Goal: Information Seeking & Learning: Learn about a topic

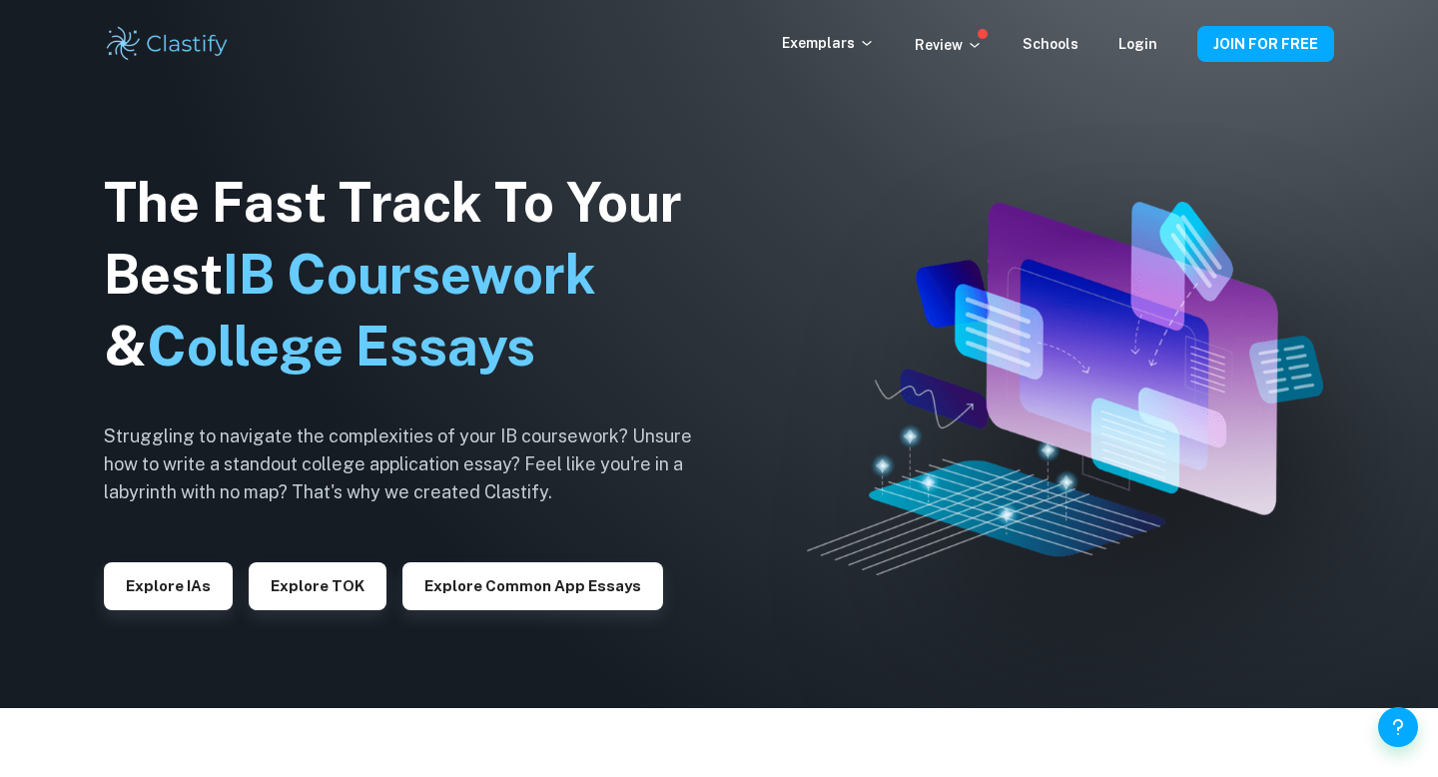
scroll to position [157, 0]
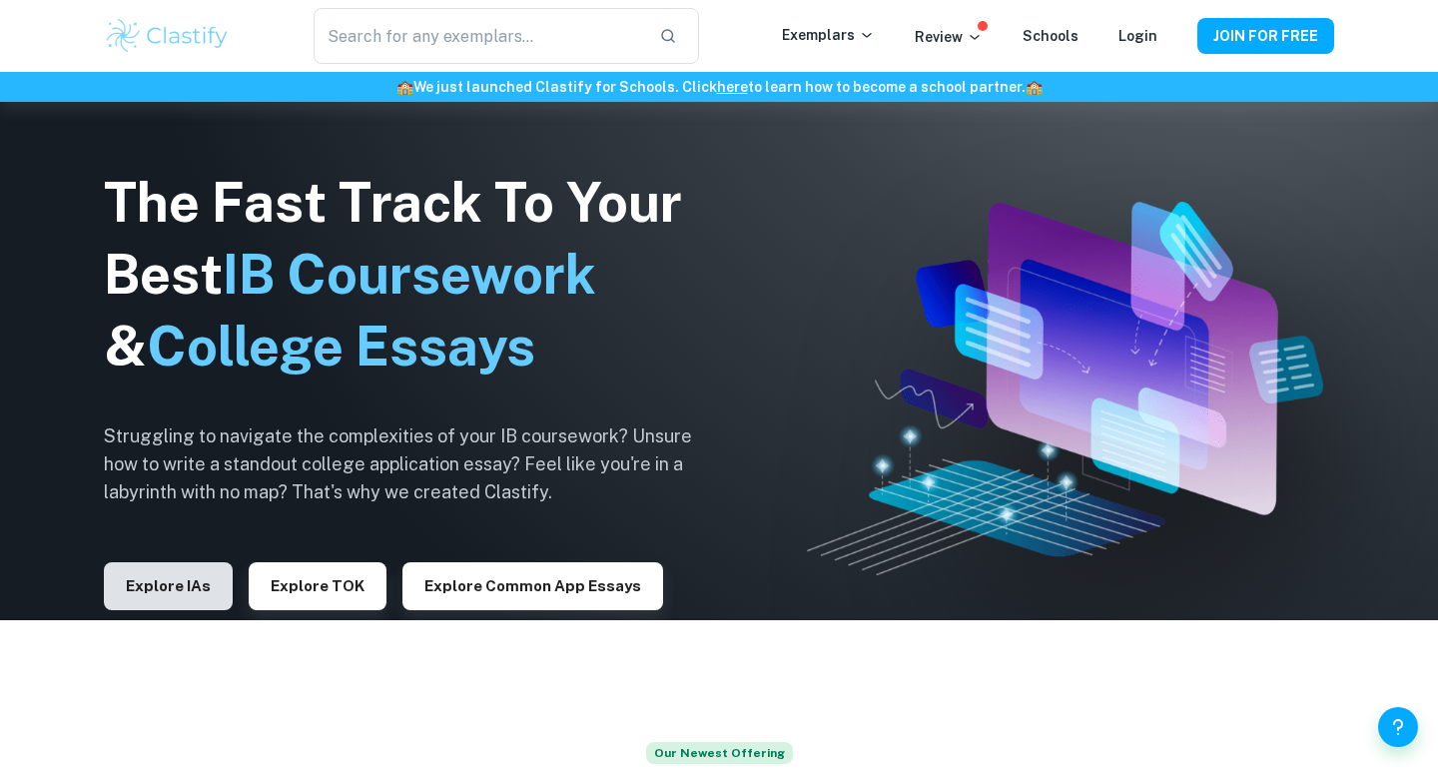
click at [168, 590] on button "Explore IAs" at bounding box center [168, 586] width 129 height 48
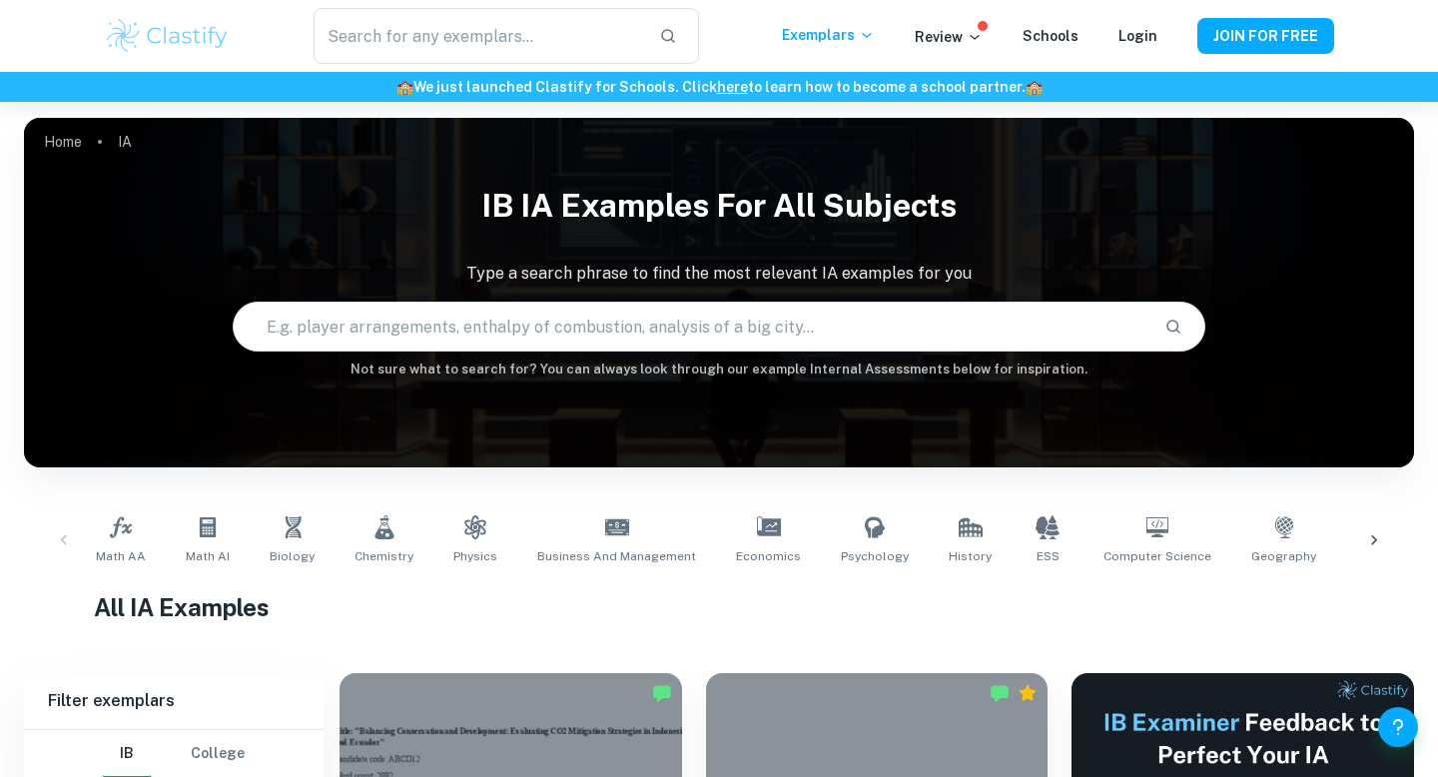
click at [548, 341] on input "text" at bounding box center [691, 327] width 915 height 56
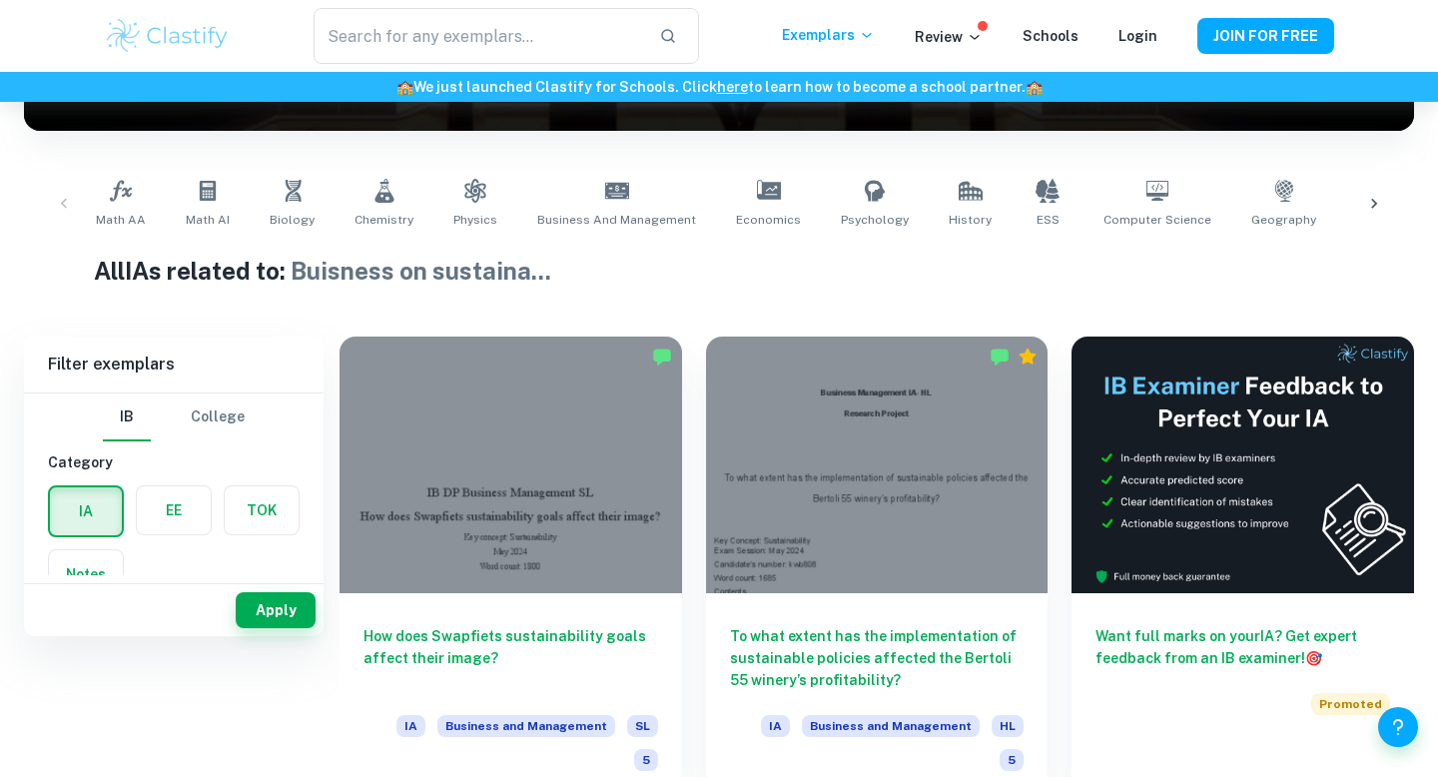
scroll to position [30, 0]
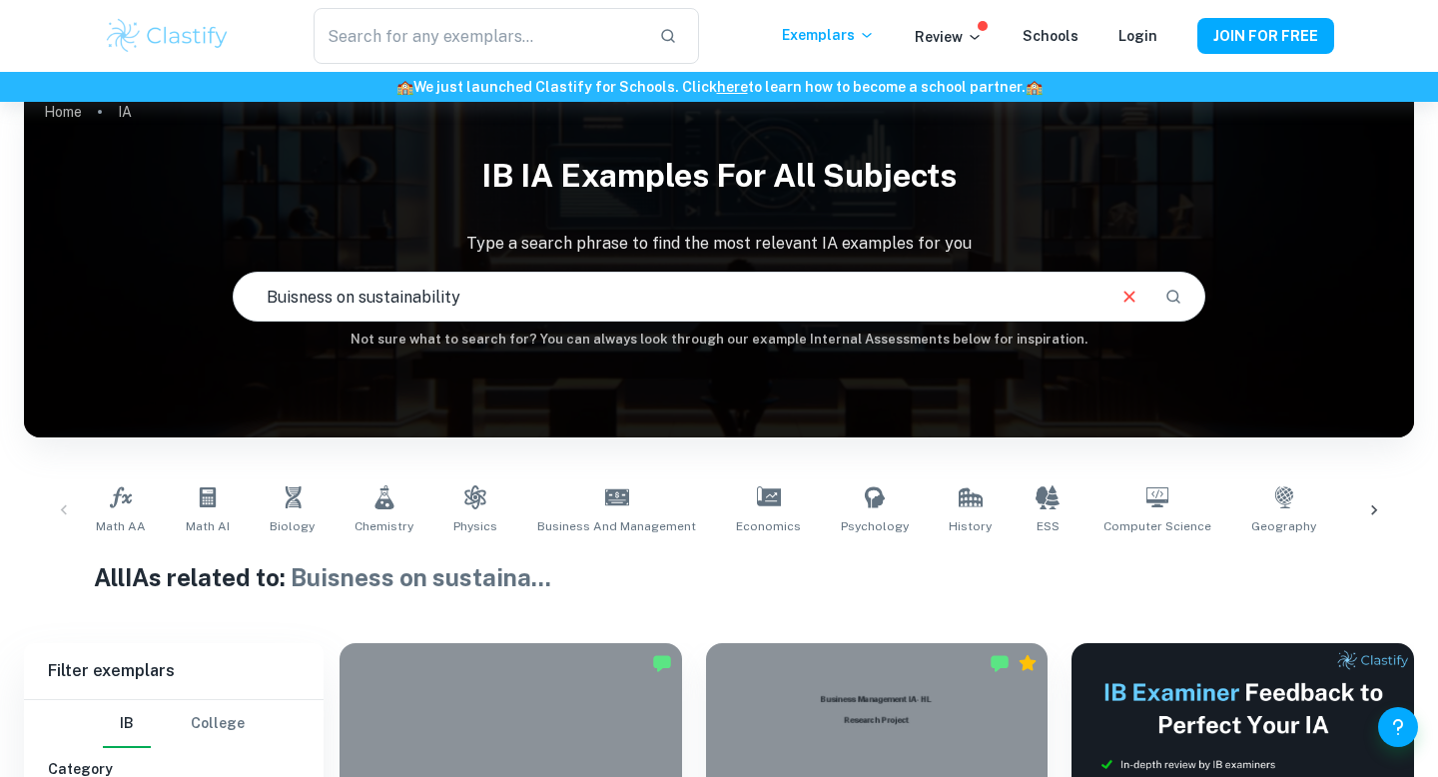
click at [573, 304] on input "Buisness on sustainability" at bounding box center [668, 297] width 869 height 56
type input "Buisness on sustainability"
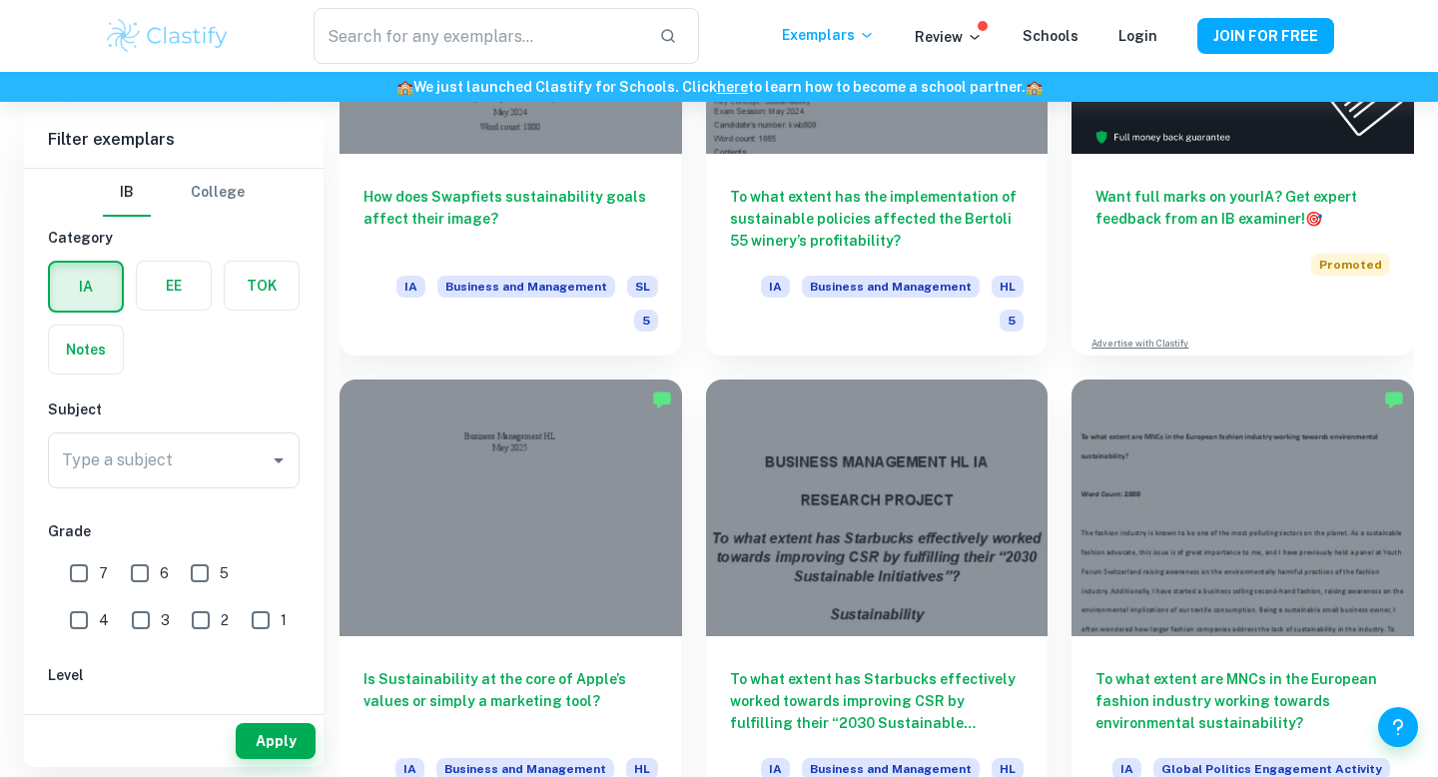
click at [87, 572] on input "7" at bounding box center [79, 573] width 40 height 40
checkbox input "true"
click at [140, 573] on input "6" at bounding box center [140, 573] width 40 height 40
checkbox input "true"
click at [280, 734] on button "Apply" at bounding box center [276, 741] width 80 height 36
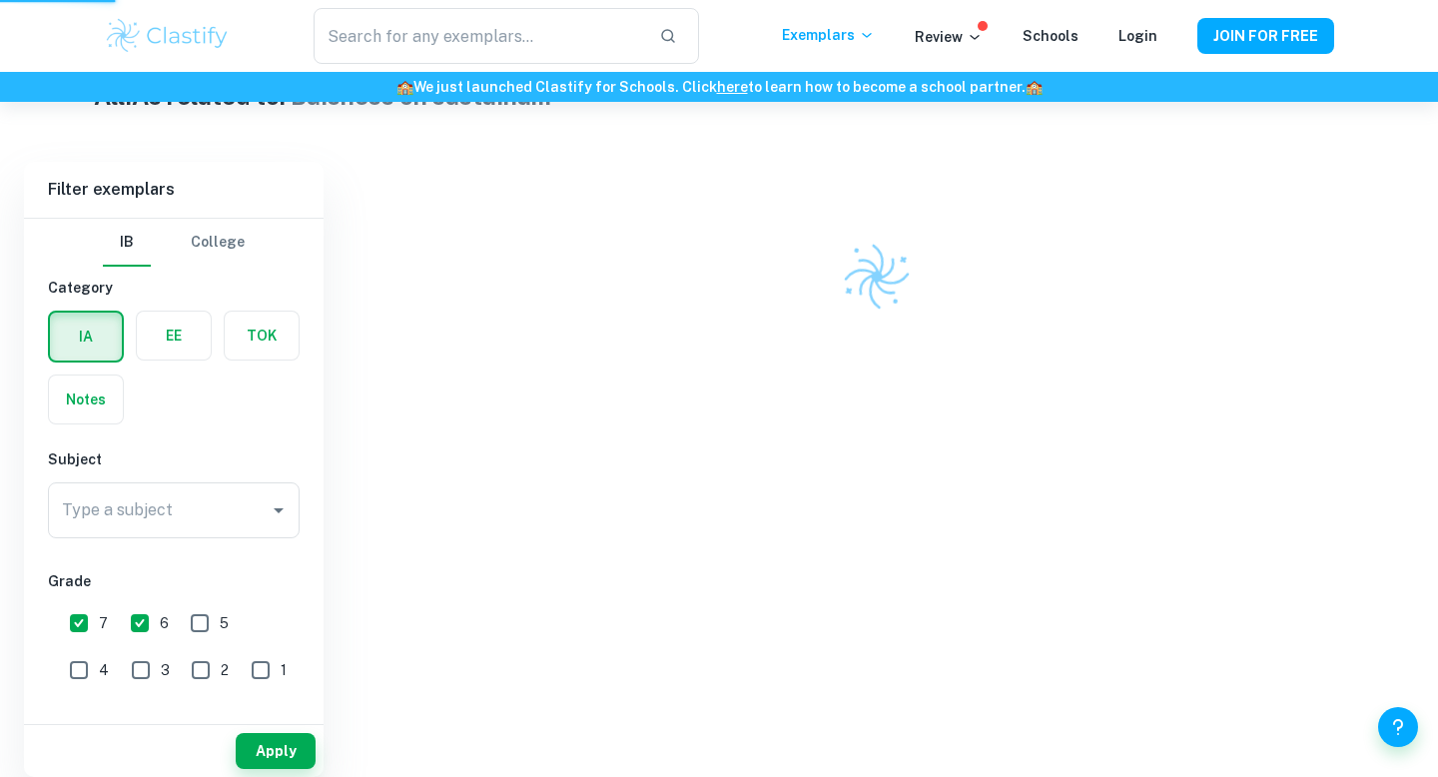
scroll to position [411, 0]
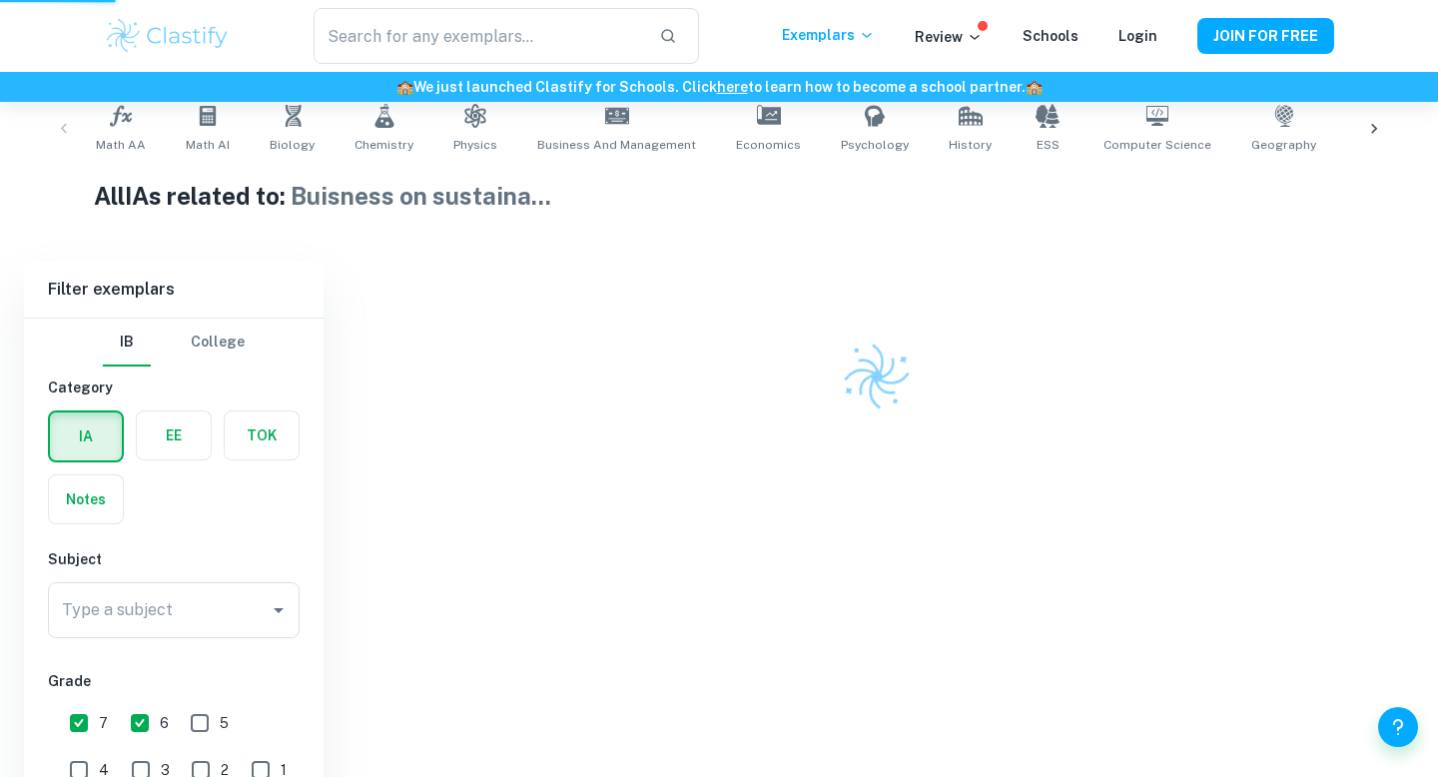
type input "Buisness on sustainability"
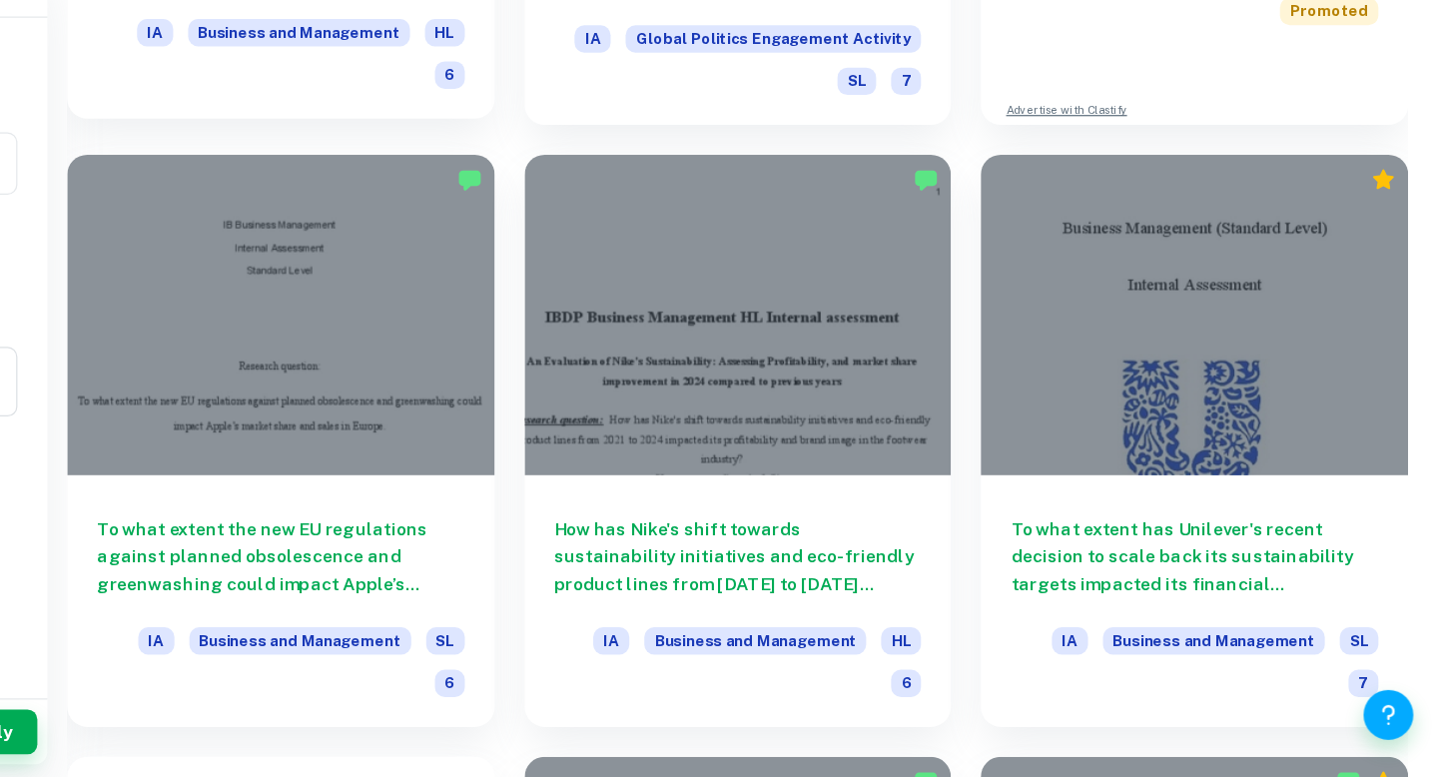
scroll to position [887, 0]
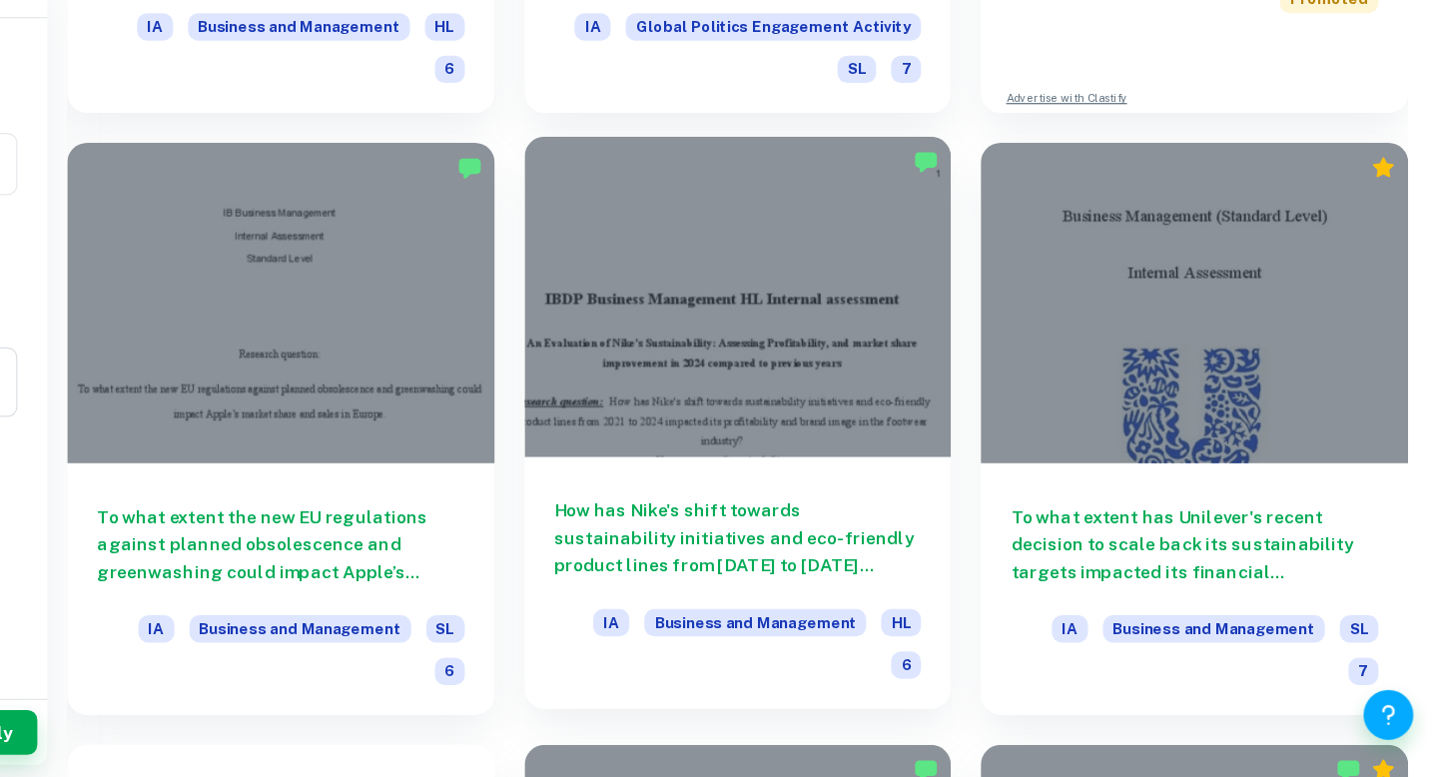
click at [872, 524] on div "How has Nike's shift towards sustainability initiatives and eco-friendly produc…" at bounding box center [877, 621] width 343 height 202
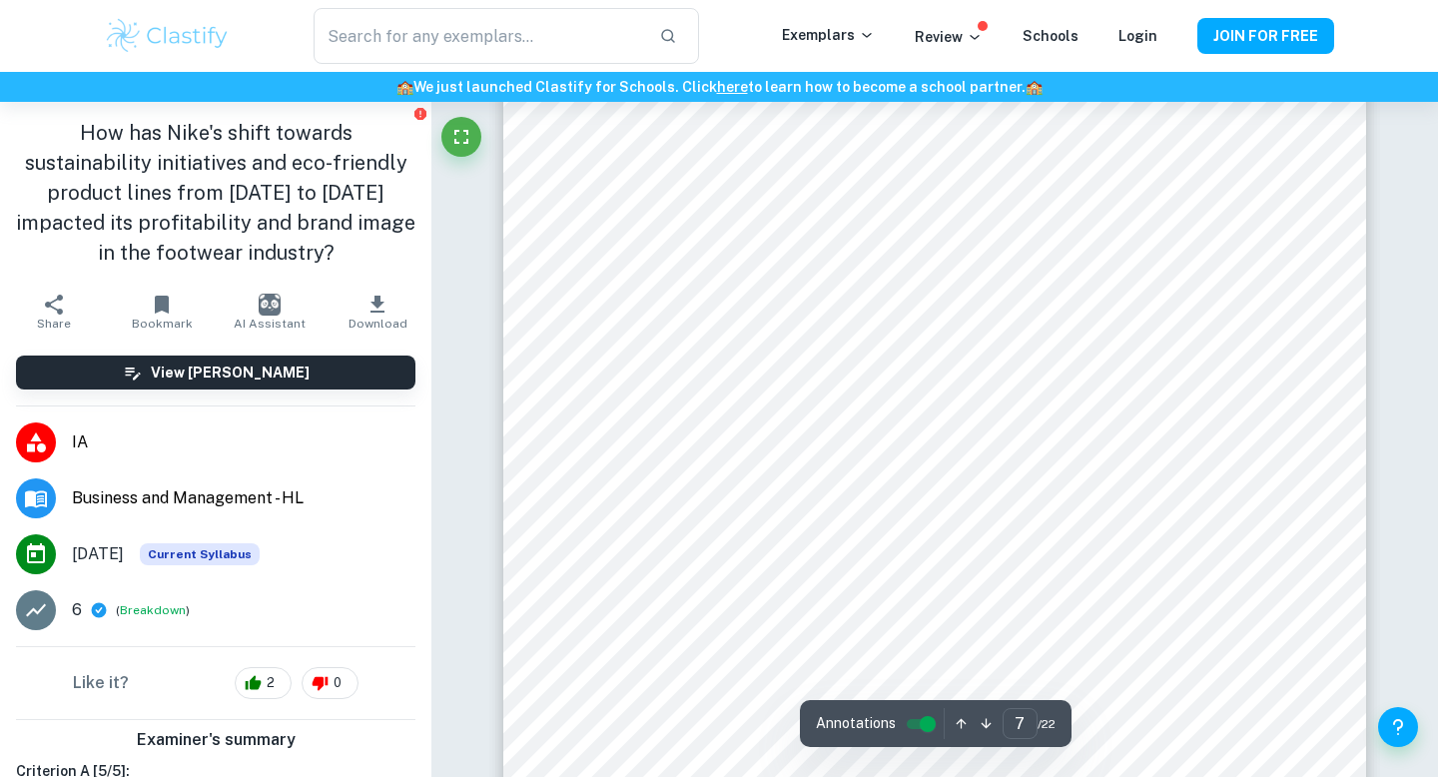
scroll to position [7451, 0]
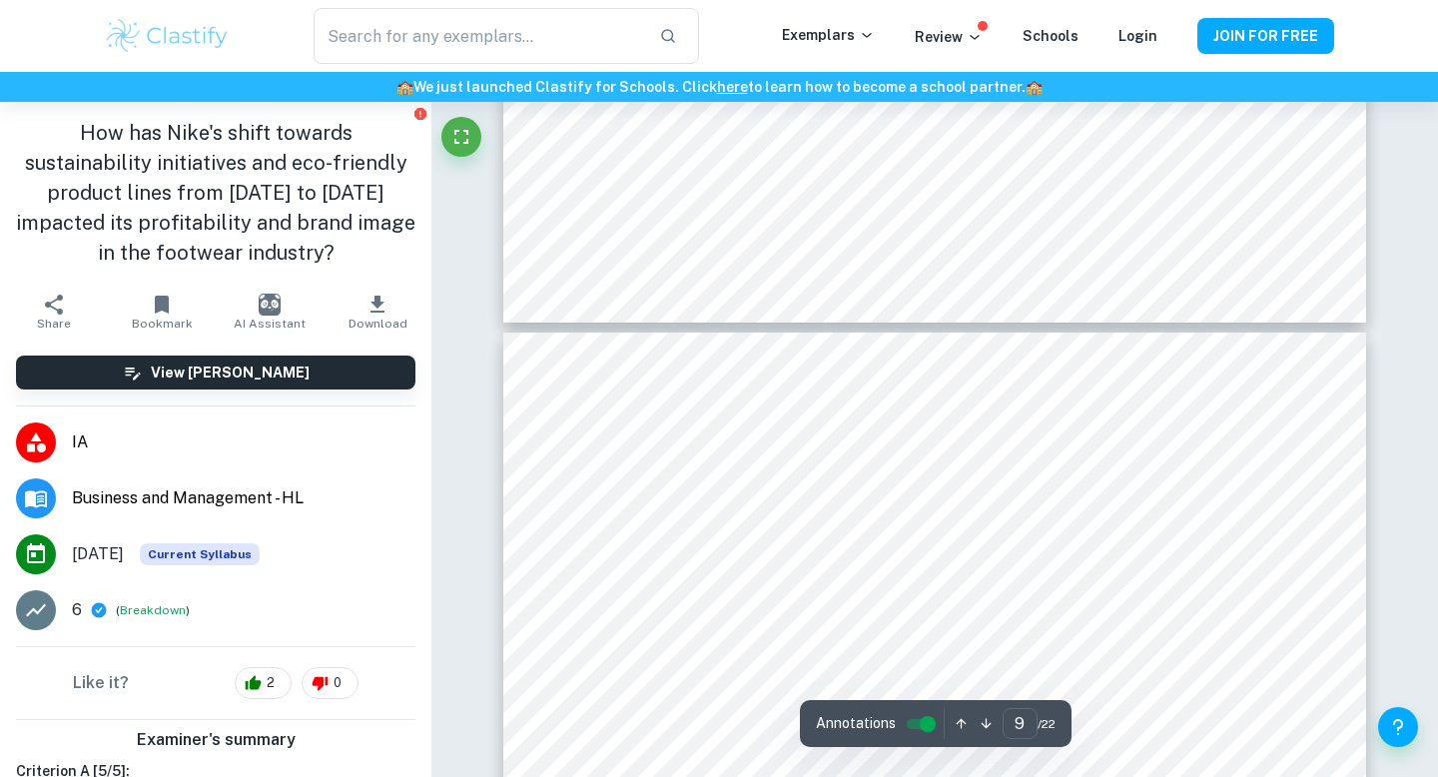
type input "10"
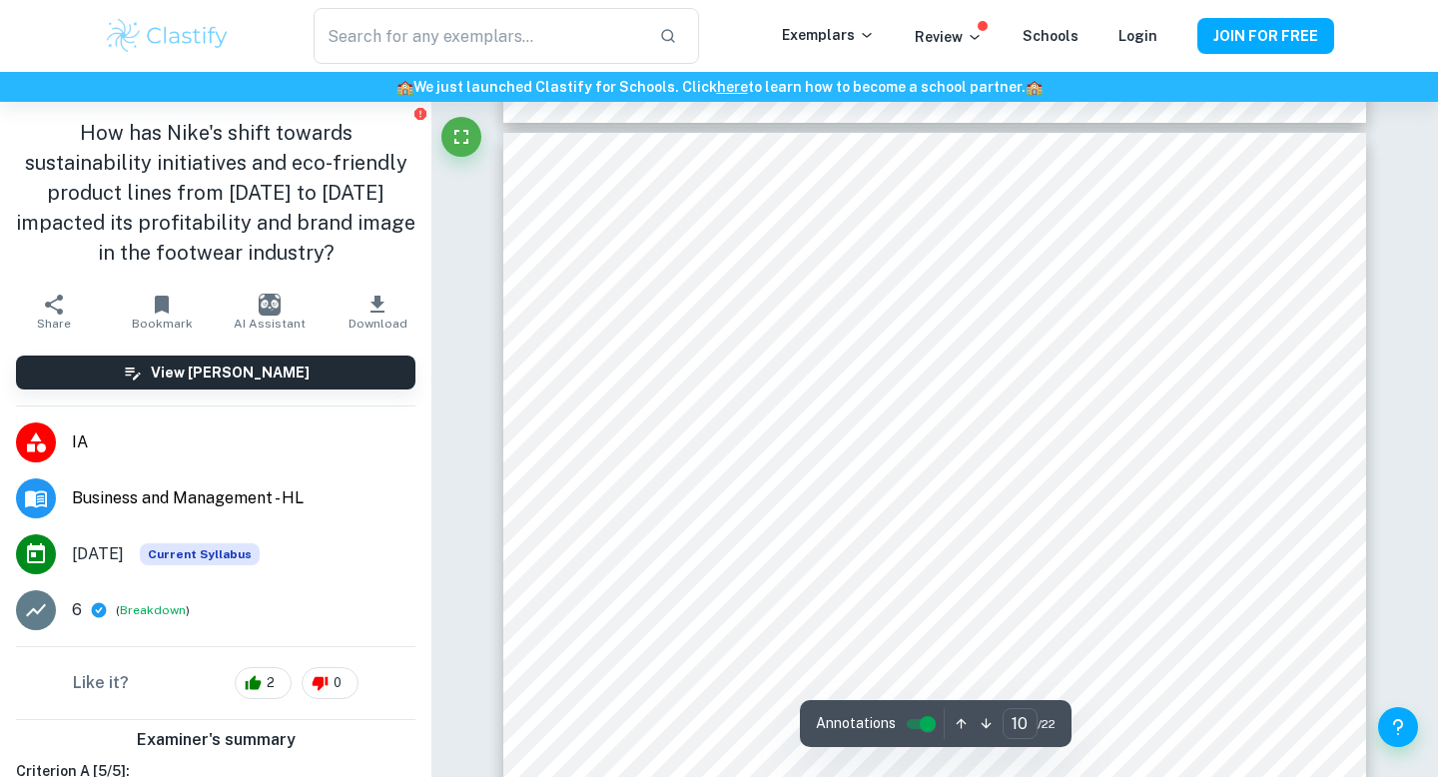
scroll to position [10611, 0]
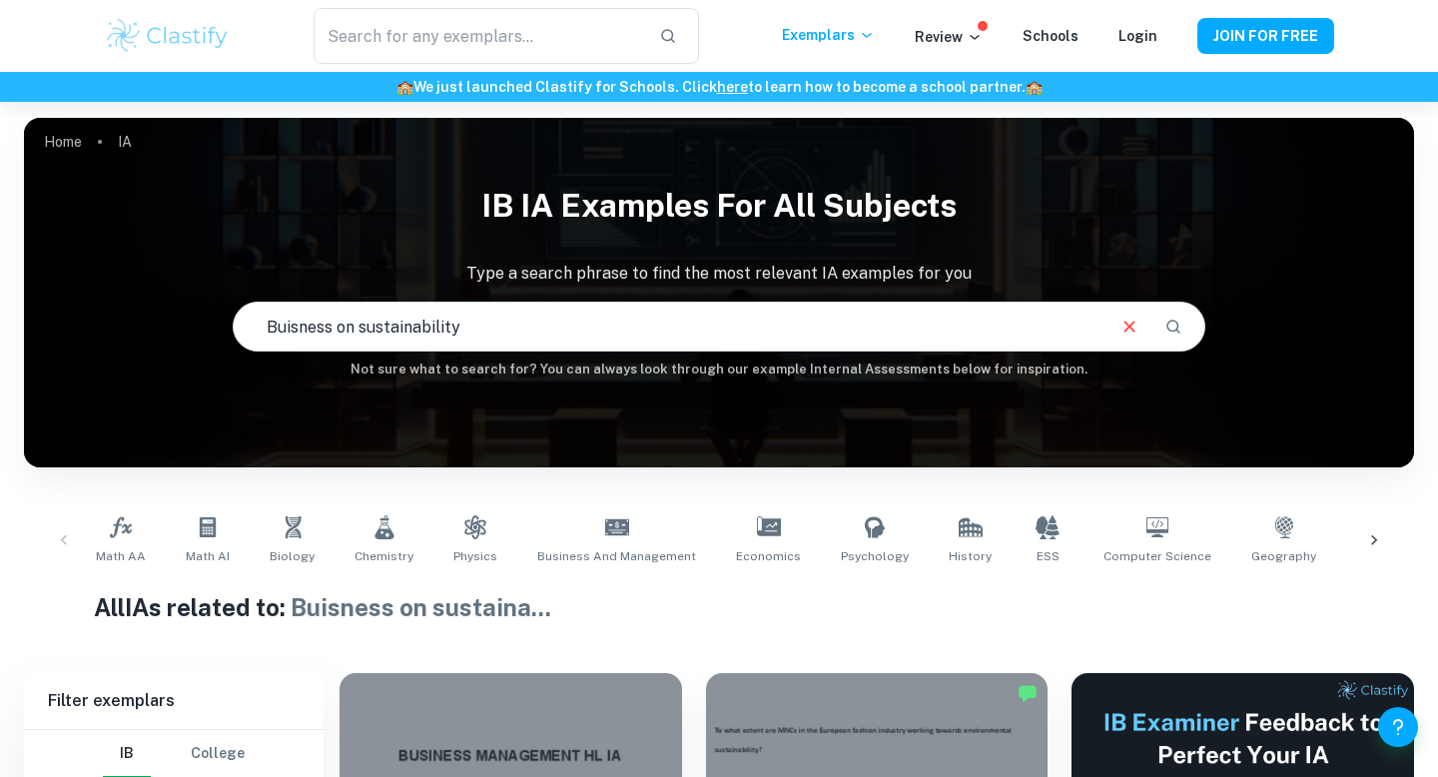
click at [527, 332] on input "Buisness on sustainability" at bounding box center [668, 327] width 869 height 56
type input "Buisness on sustainability profitability"
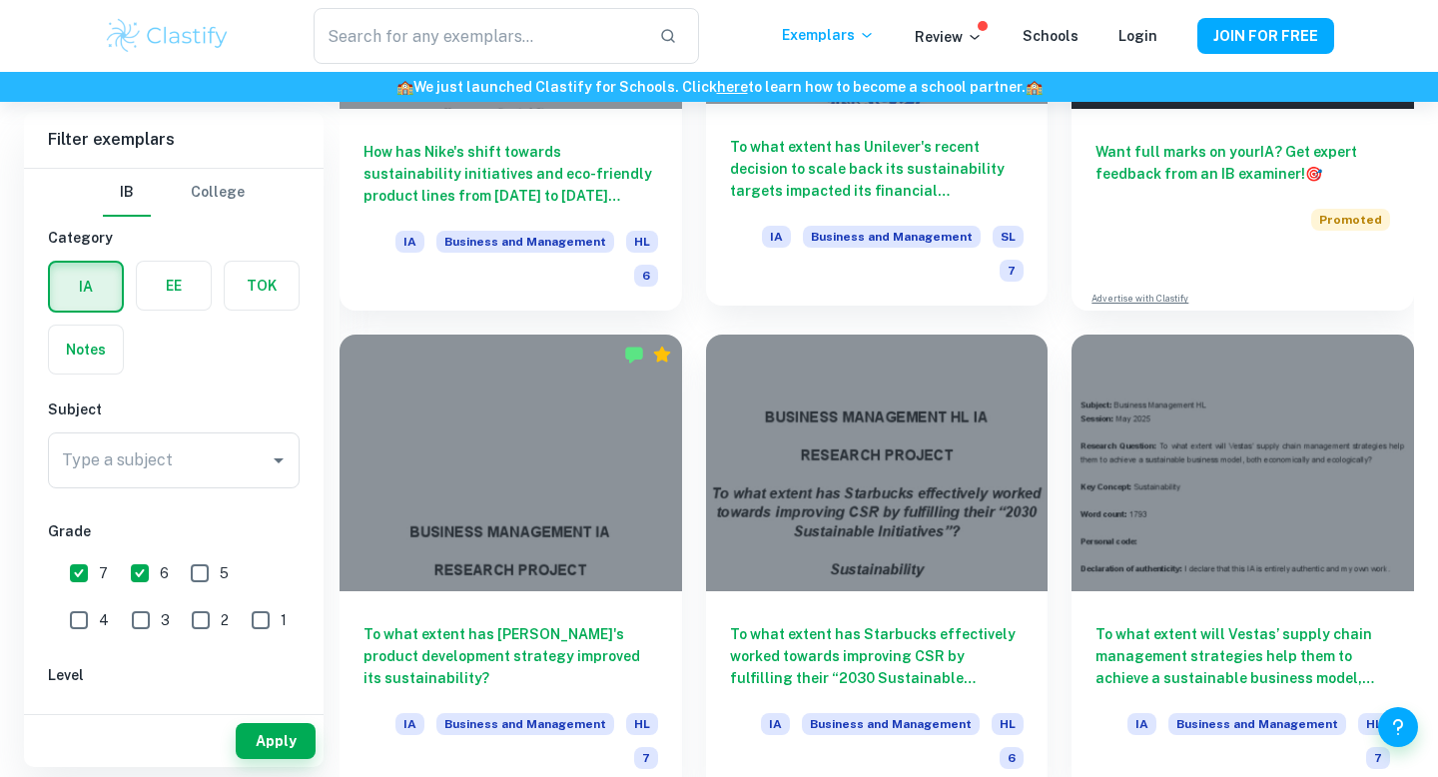
scroll to position [811, 0]
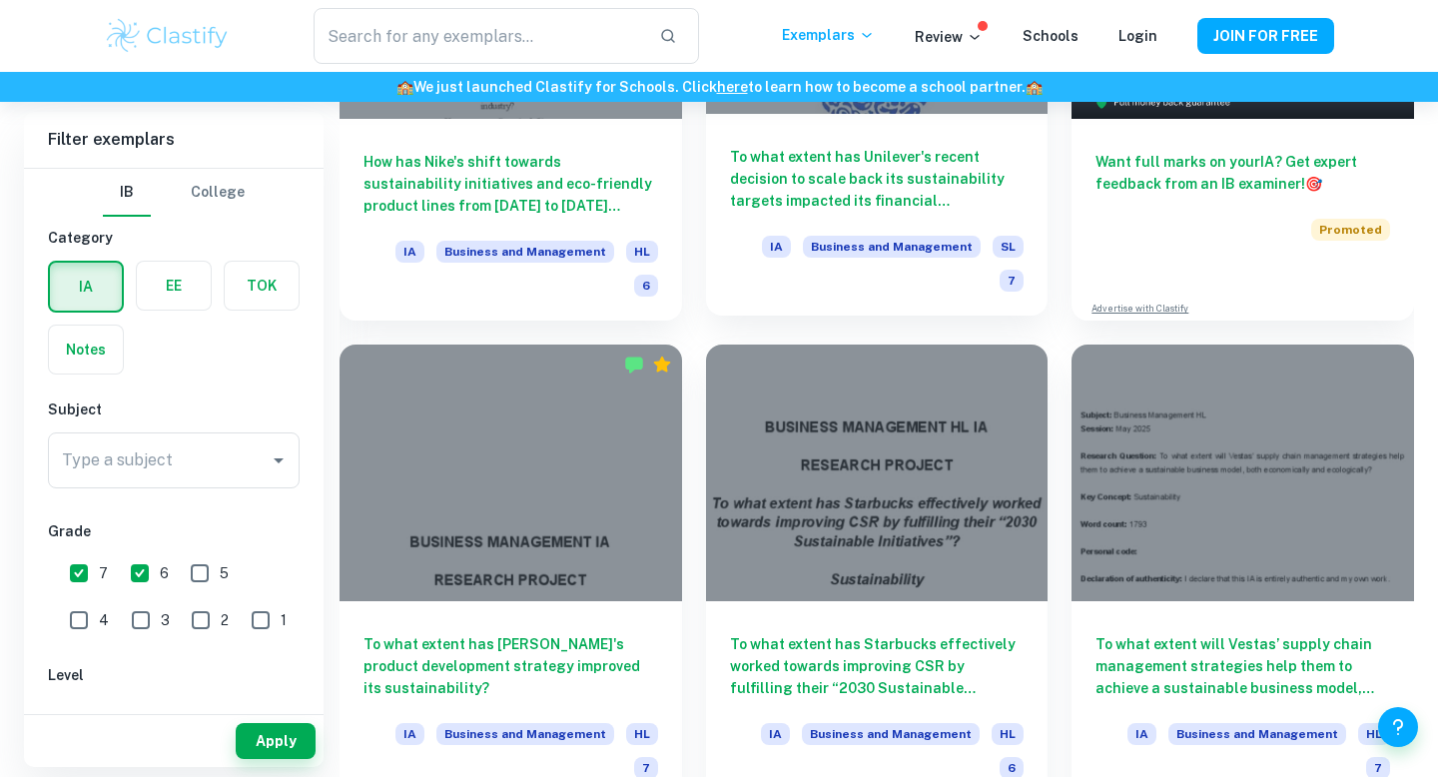
click at [859, 207] on h6 "To what extent has Unilever's recent decision to scale back its sustainability …" at bounding box center [877, 179] width 295 height 66
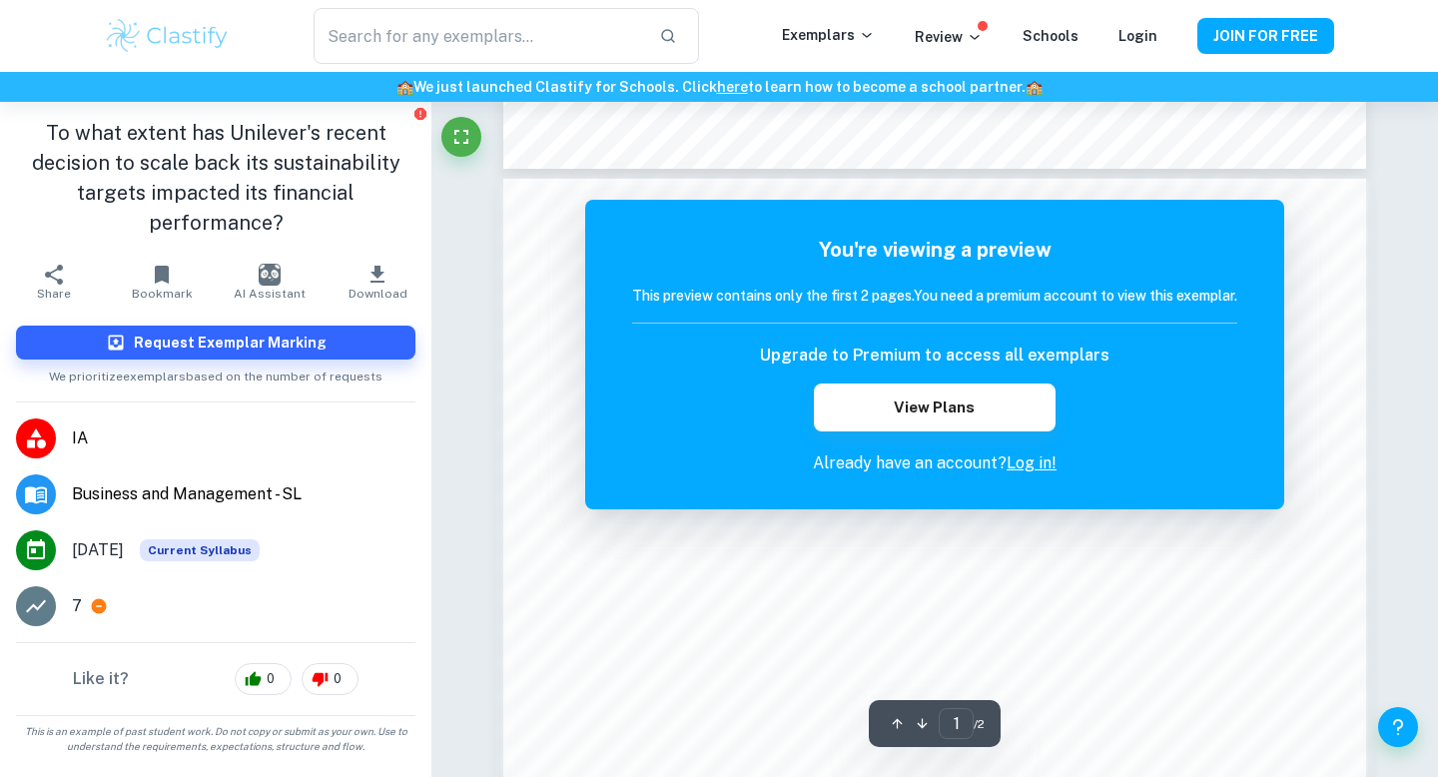
scroll to position [1169, 0]
click at [1028, 479] on div "You're viewing a preview This preview contains only the first 2 pages. You need…" at bounding box center [934, 355] width 699 height 310
click at [1034, 460] on link "Log in!" at bounding box center [1032, 462] width 50 height 19
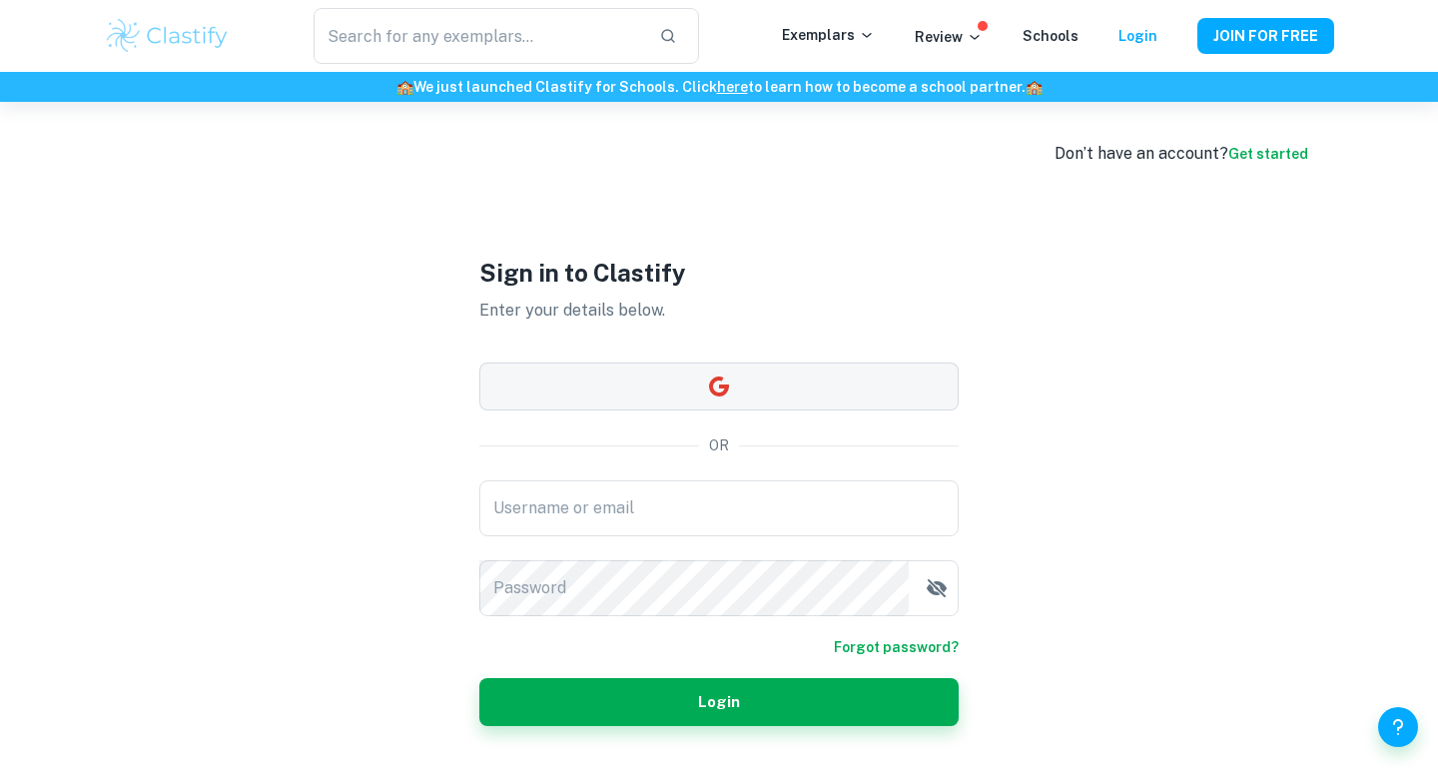
click at [778, 395] on button "button" at bounding box center [718, 386] width 479 height 48
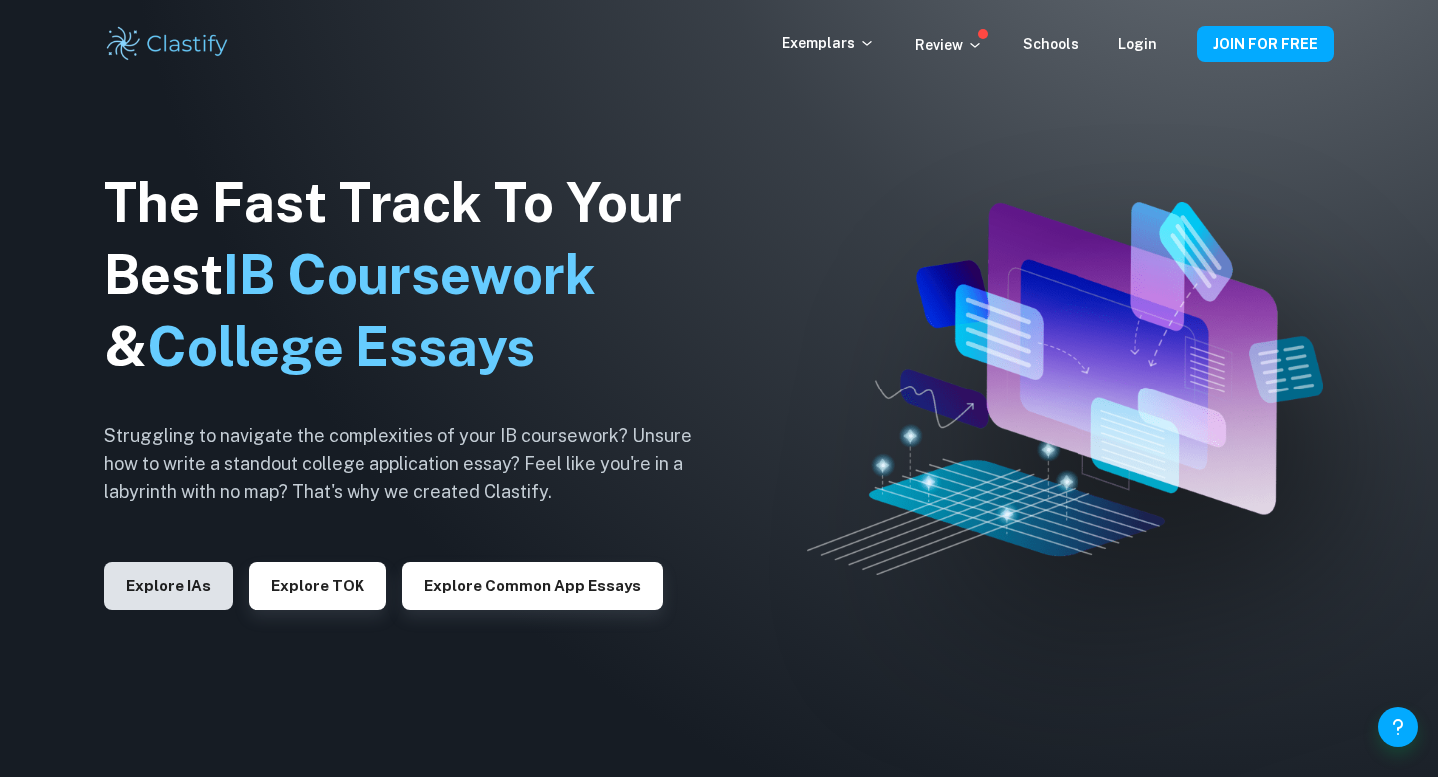
click at [184, 607] on button "Explore IAs" at bounding box center [168, 586] width 129 height 48
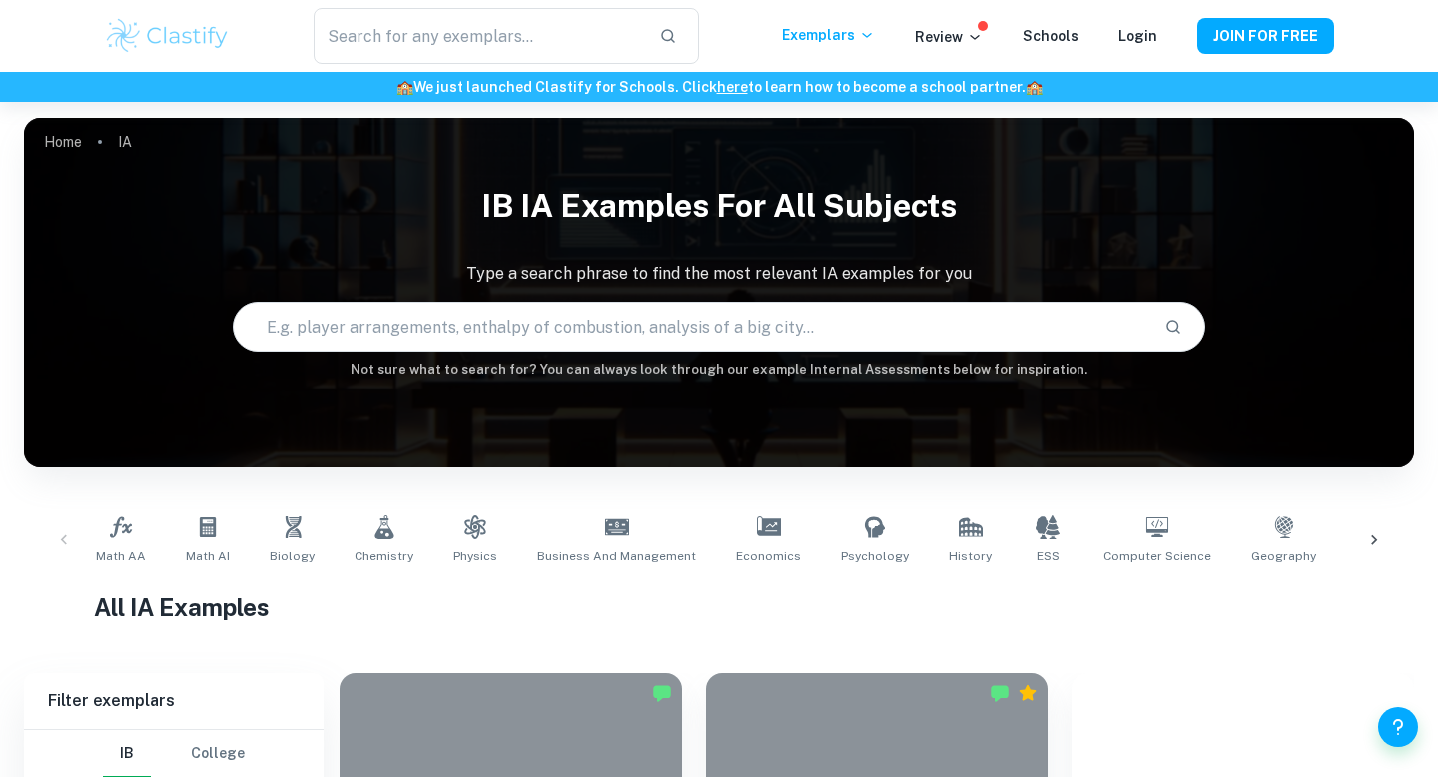
type input "s"
click at [520, 340] on input "s" at bounding box center [691, 327] width 915 height 56
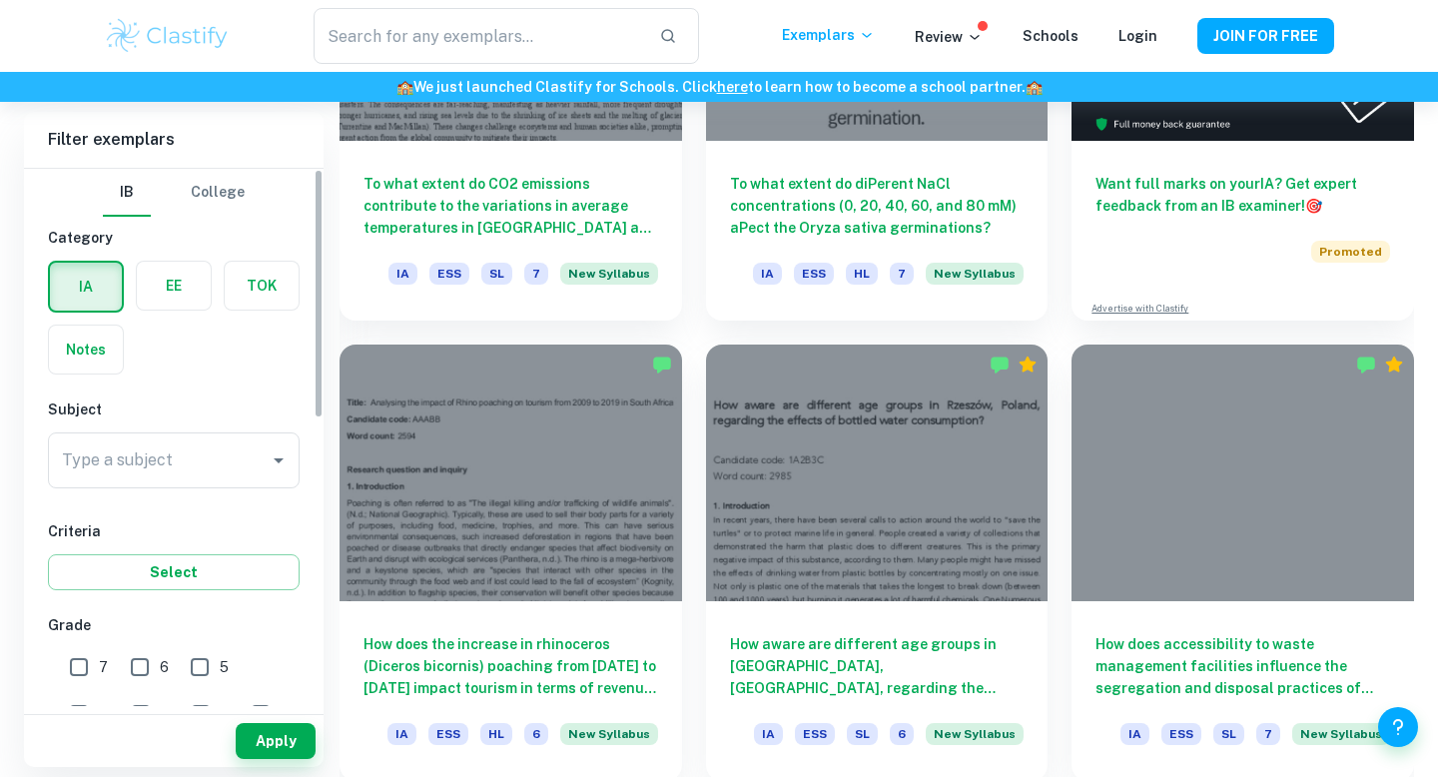
scroll to position [890, 0]
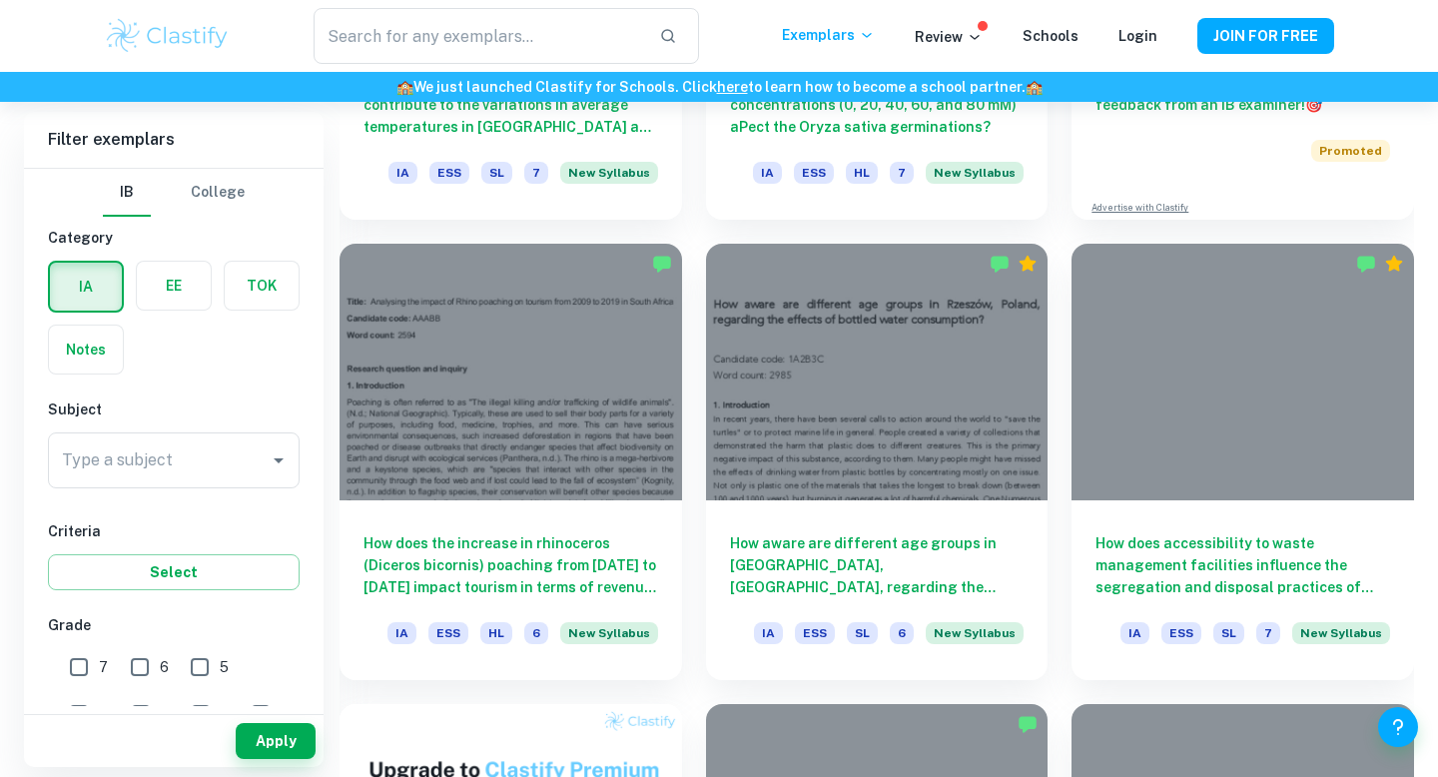
click at [82, 663] on input "7" at bounding box center [79, 667] width 40 height 40
checkbox input "true"
click at [133, 663] on input "6" at bounding box center [140, 667] width 40 height 40
checkbox input "true"
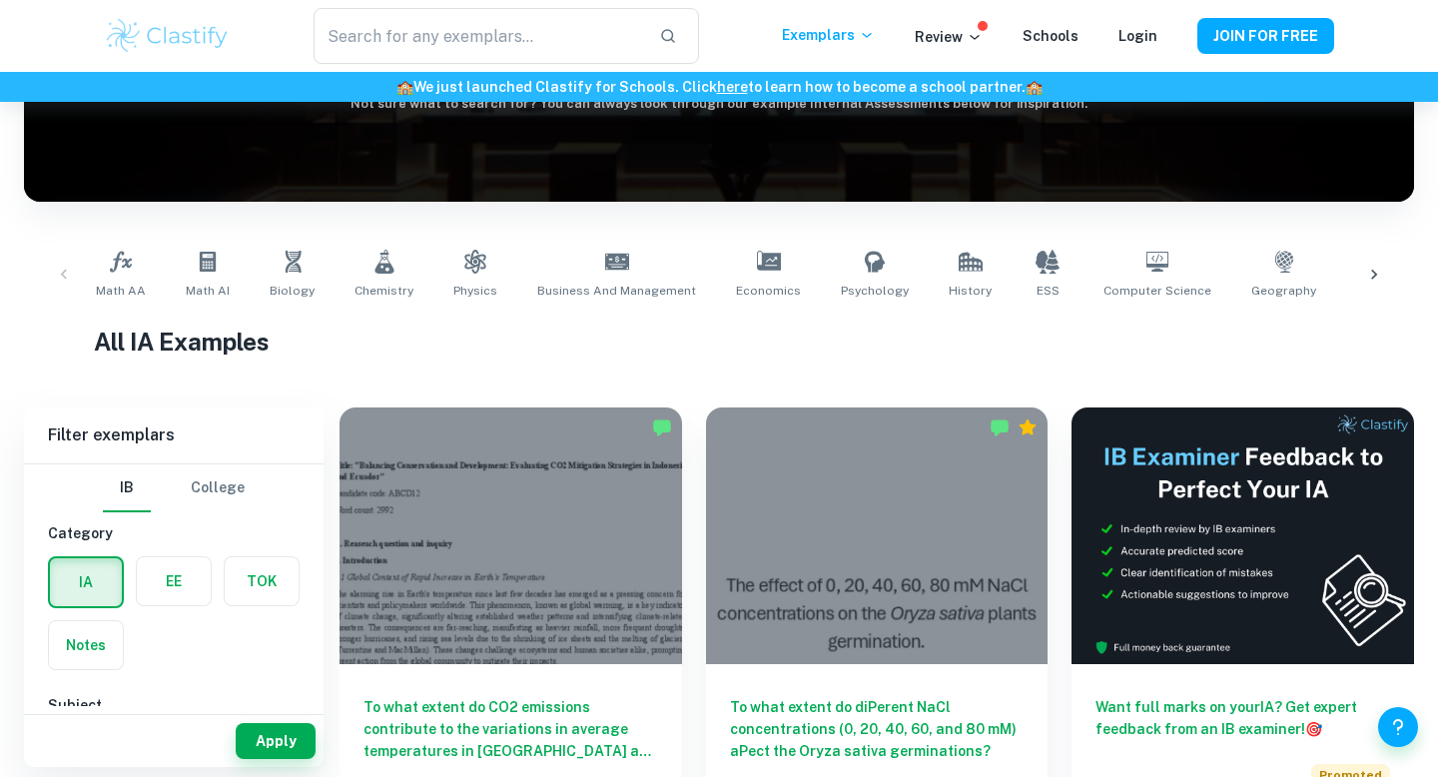
scroll to position [0, 0]
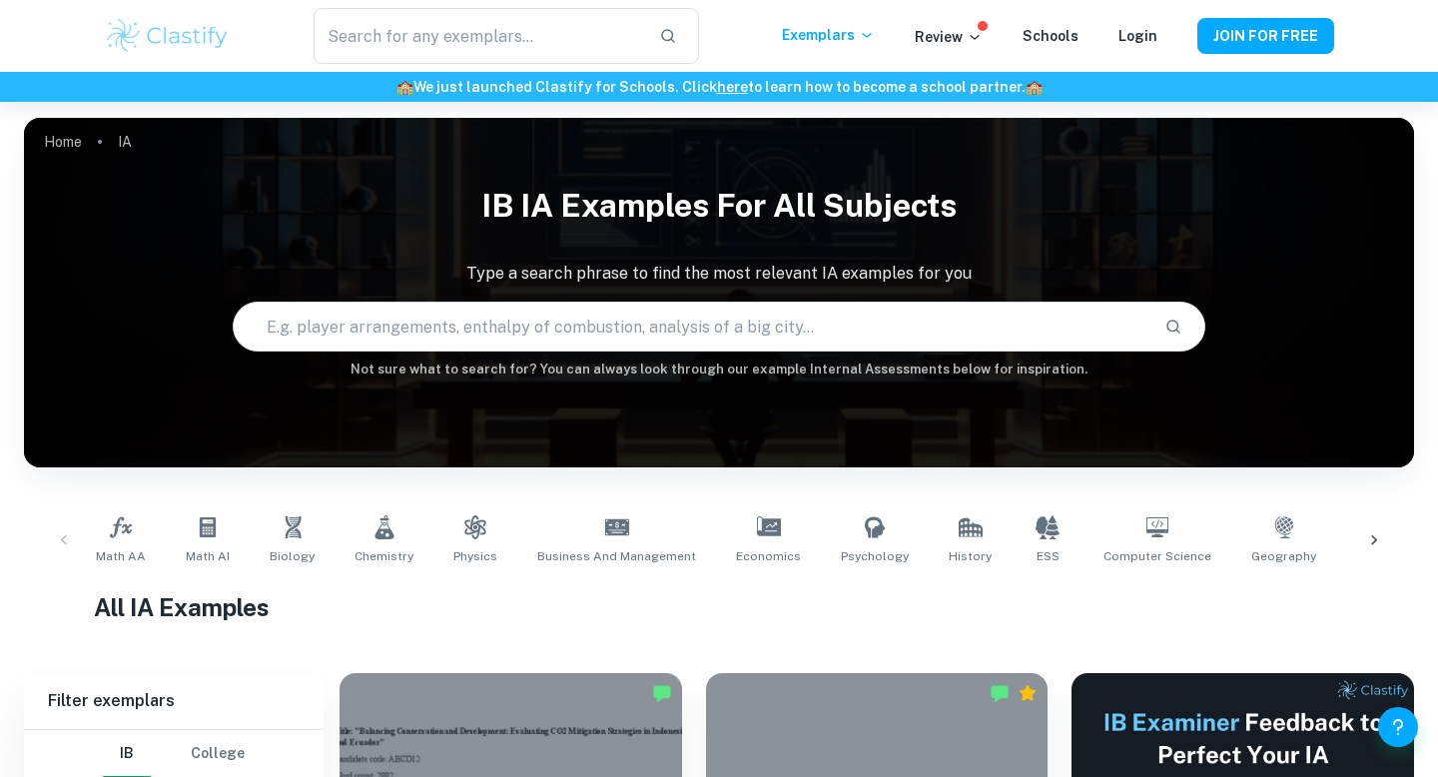
click at [342, 347] on input "text" at bounding box center [691, 327] width 915 height 56
type input "s"
type input "BUSINESS ON SUSTAINABILITY AND PROFITABILITY"
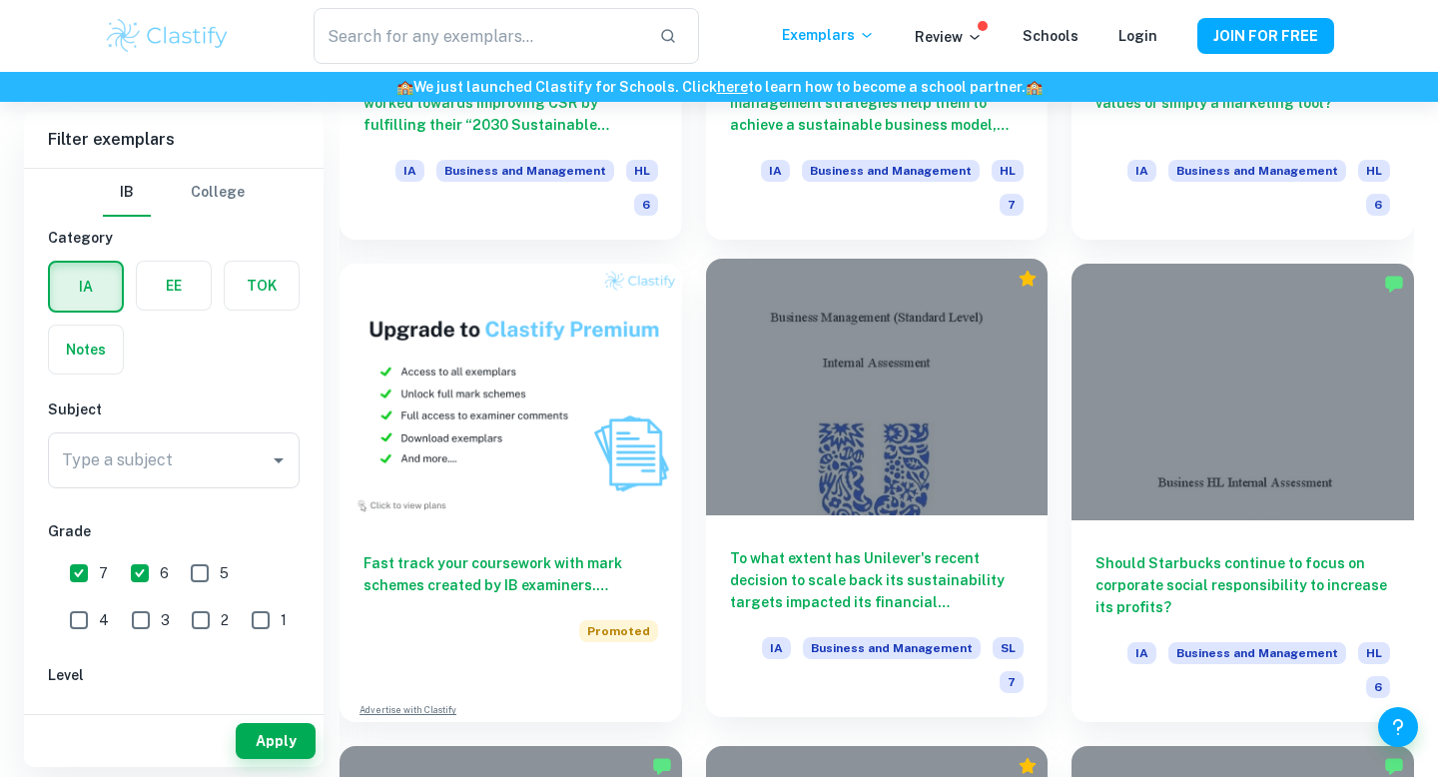
scroll to position [1383, 0]
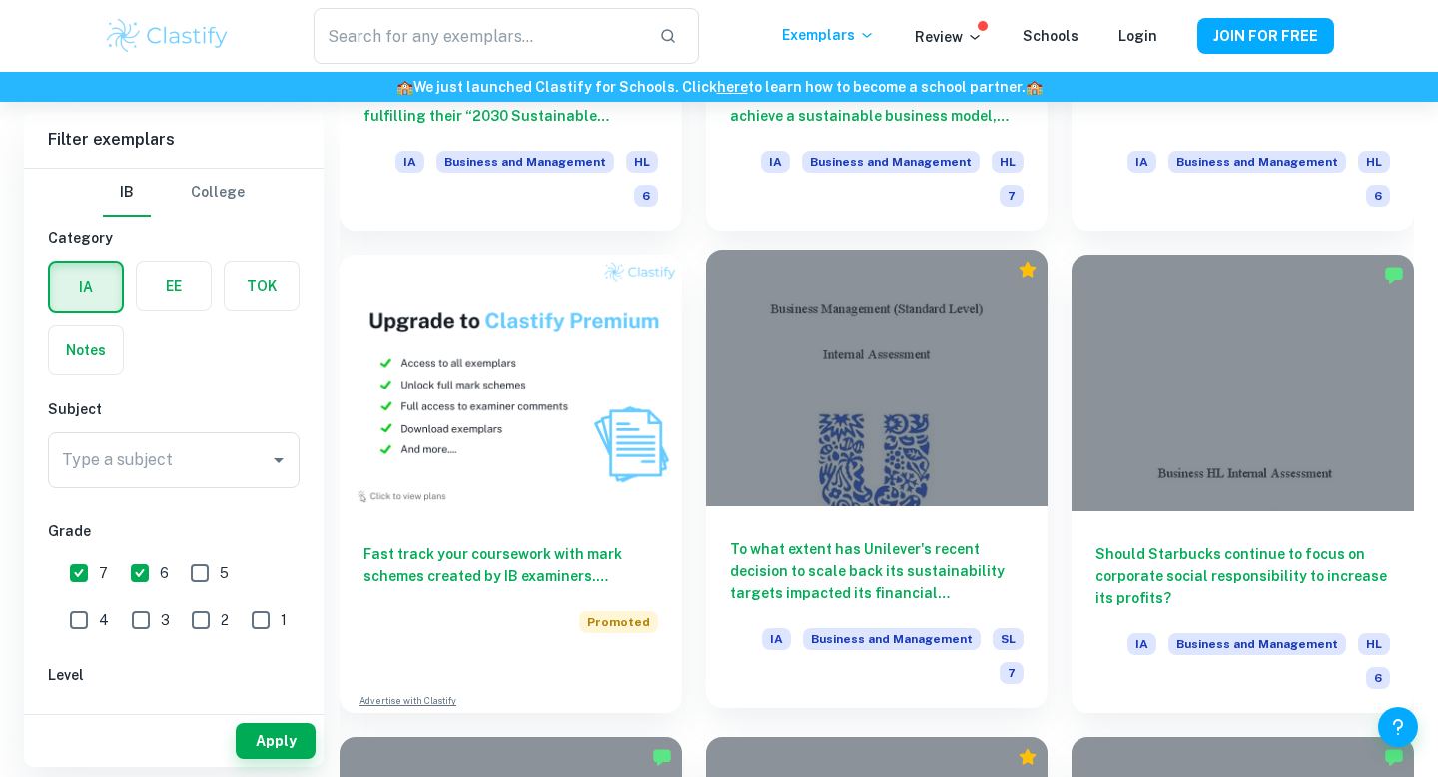
click at [836, 431] on div at bounding box center [877, 378] width 343 height 257
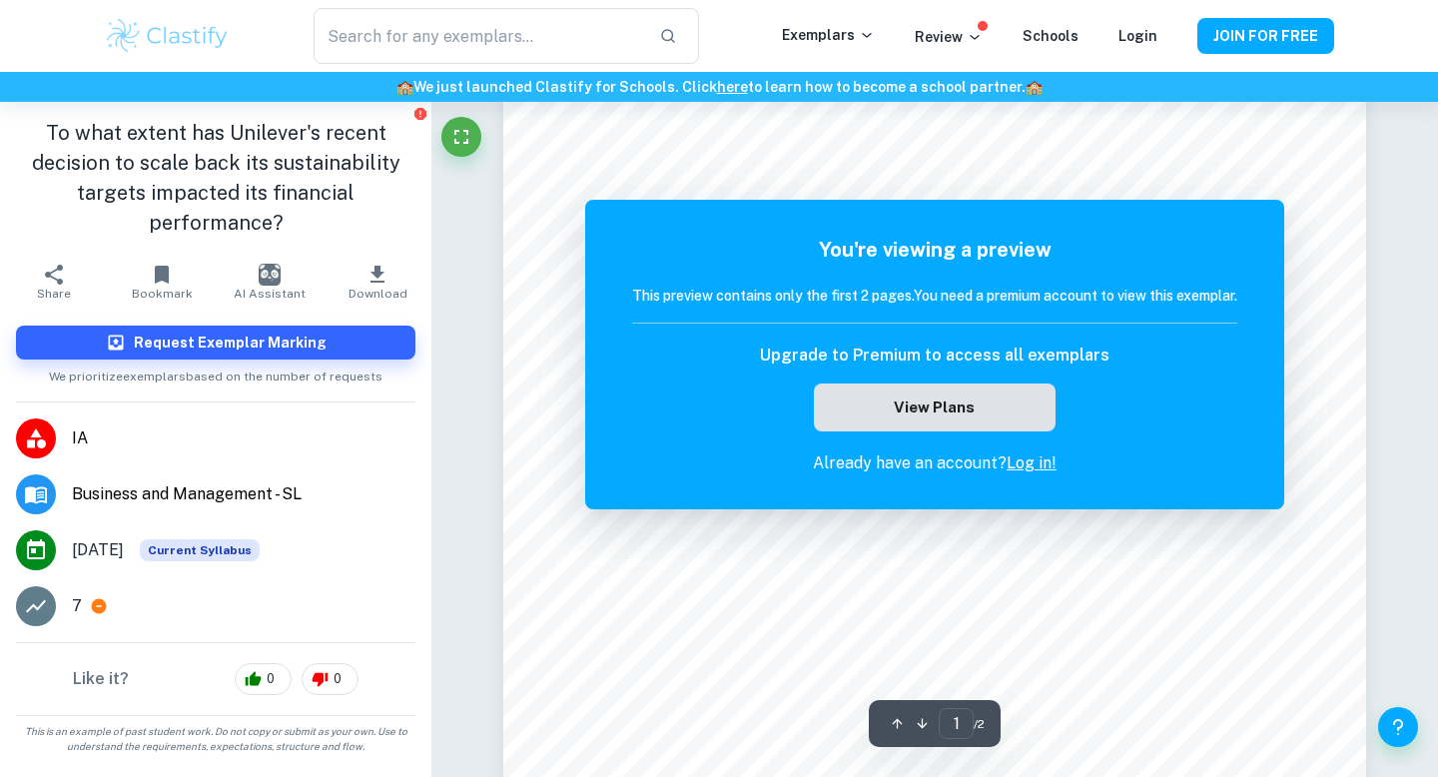
scroll to position [65, 0]
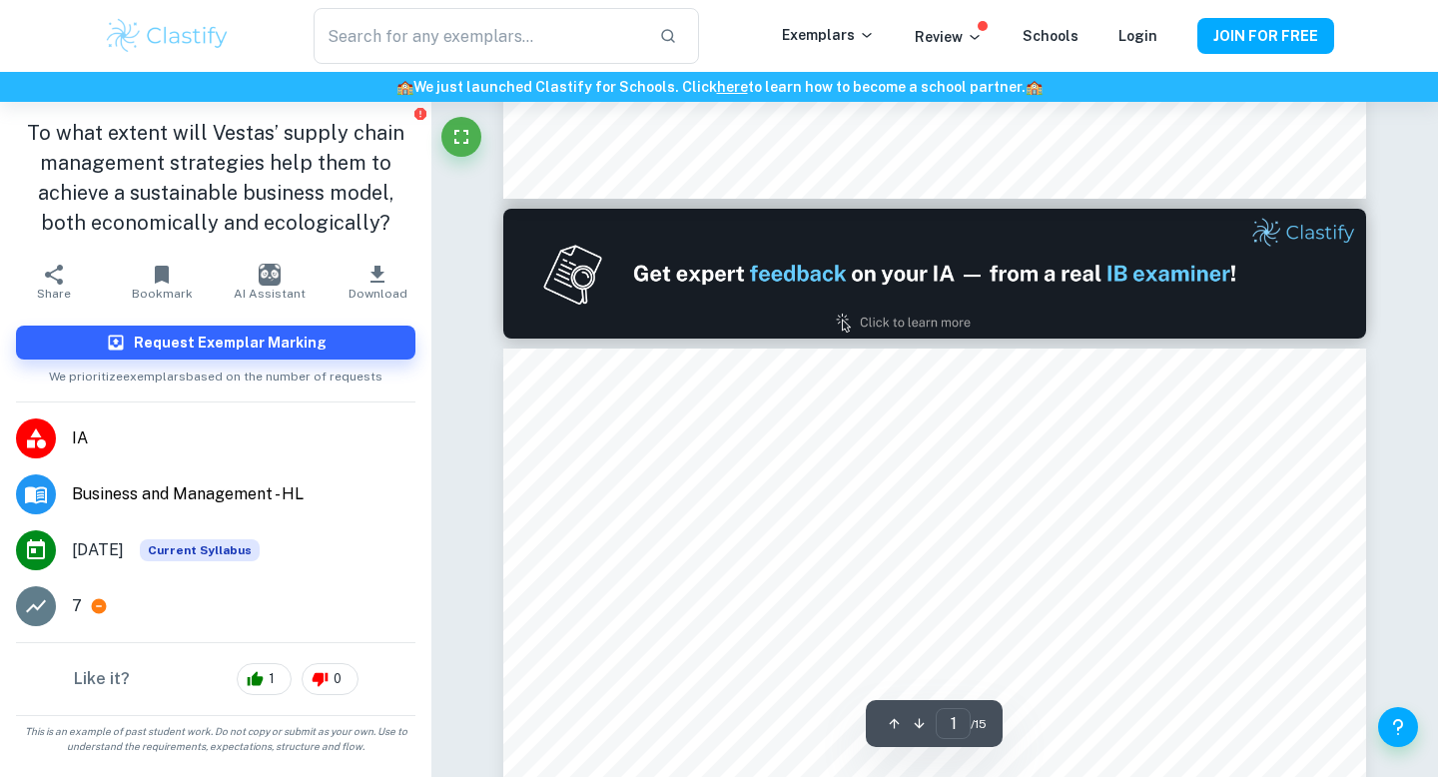
type input "2"
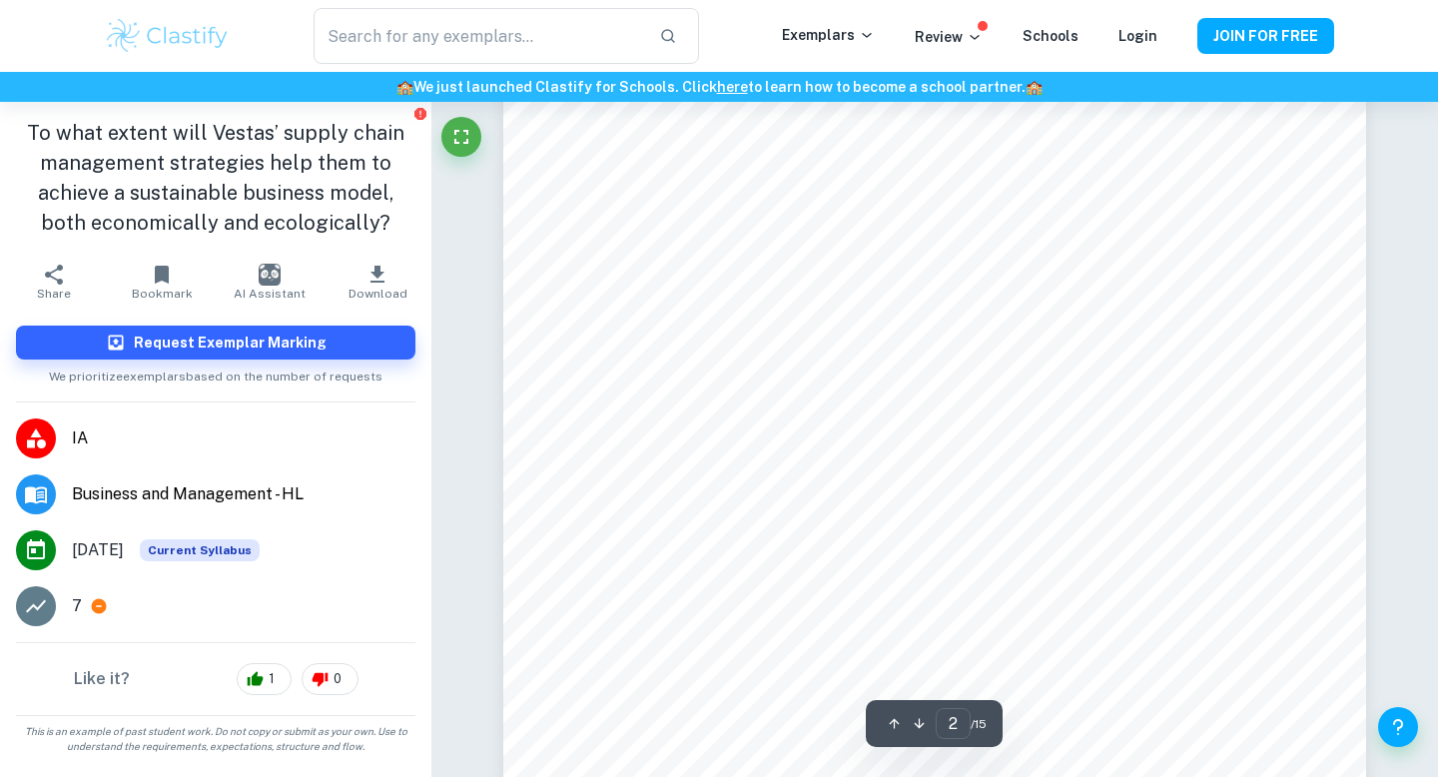
scroll to position [1980, 0]
